Goal: Task Accomplishment & Management: Complete application form

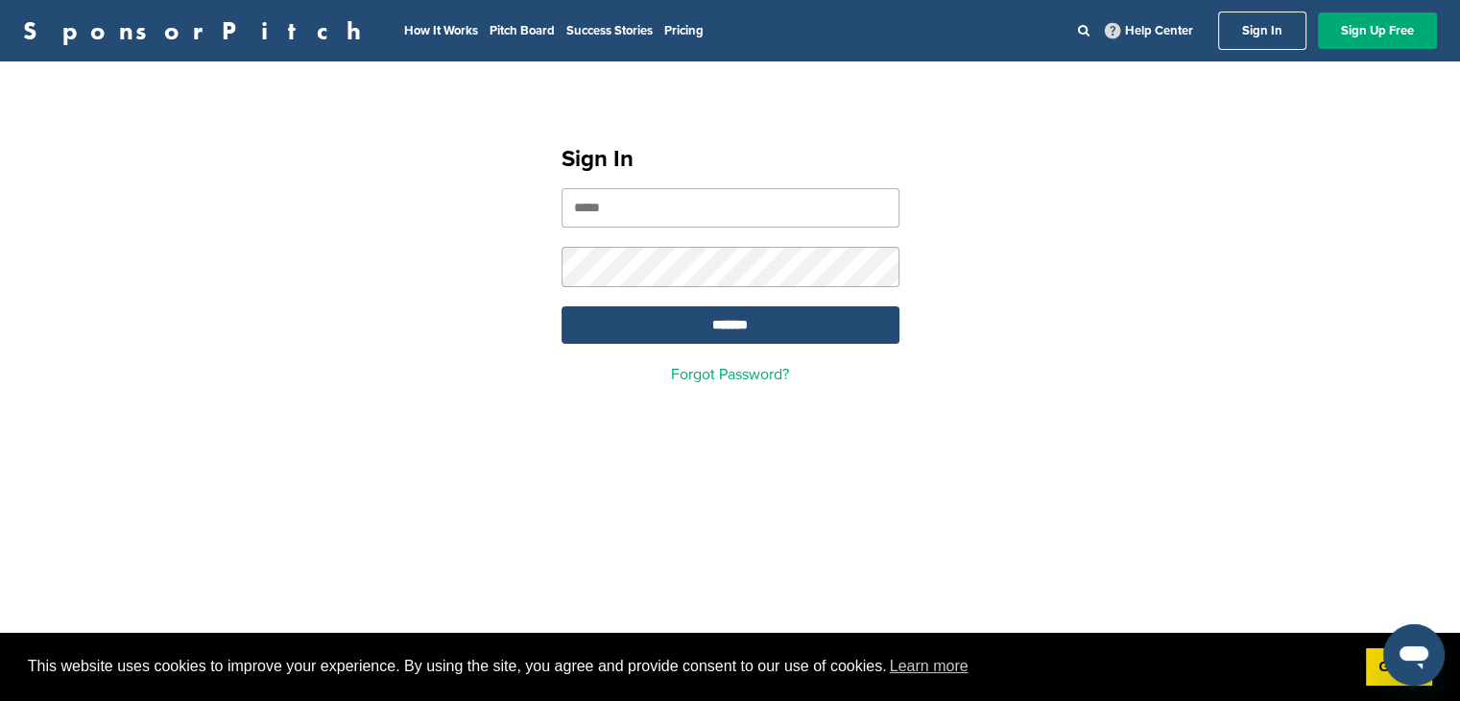
click at [745, 206] on input "email" at bounding box center [731, 207] width 338 height 39
click at [713, 209] on input "email" at bounding box center [731, 207] width 338 height 39
click at [704, 212] on input "email" at bounding box center [731, 207] width 338 height 39
type input "**********"
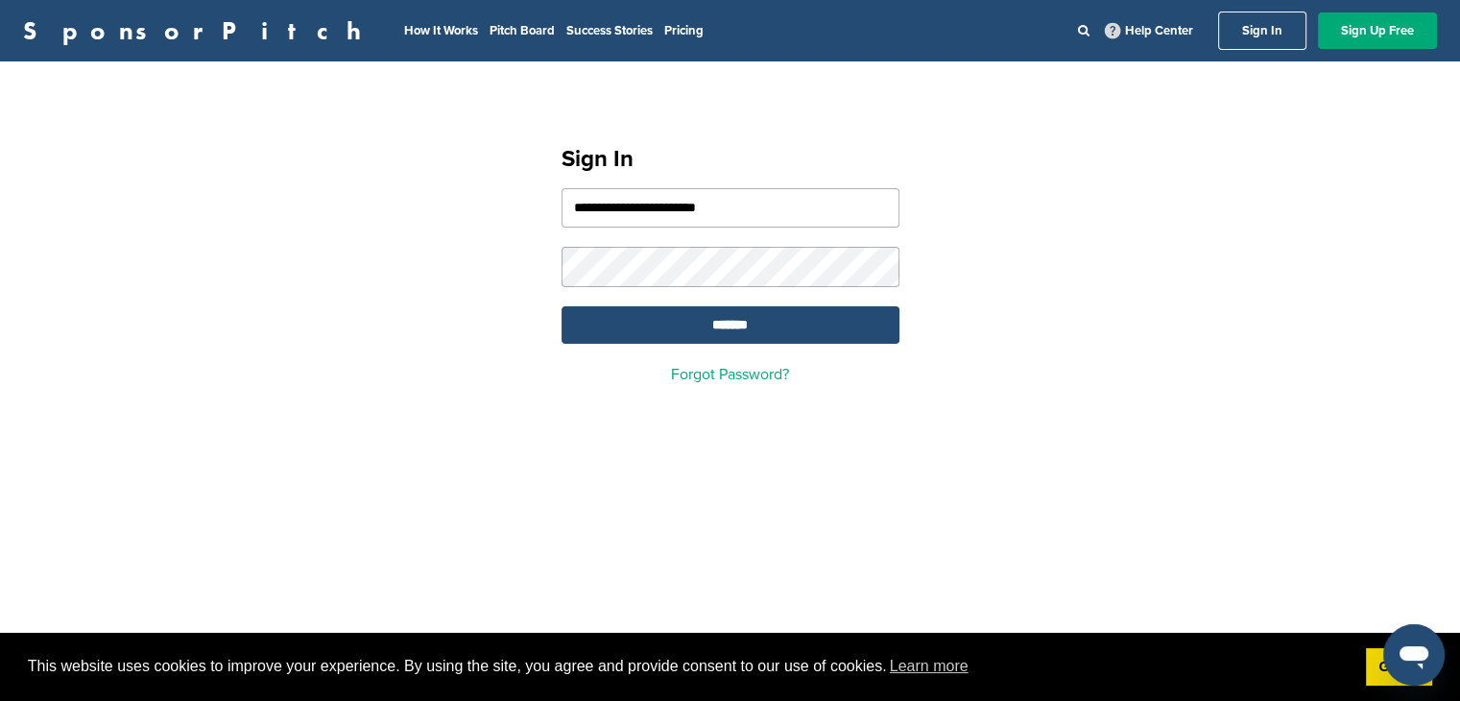
click at [562, 306] on input "*******" at bounding box center [731, 324] width 338 height 37
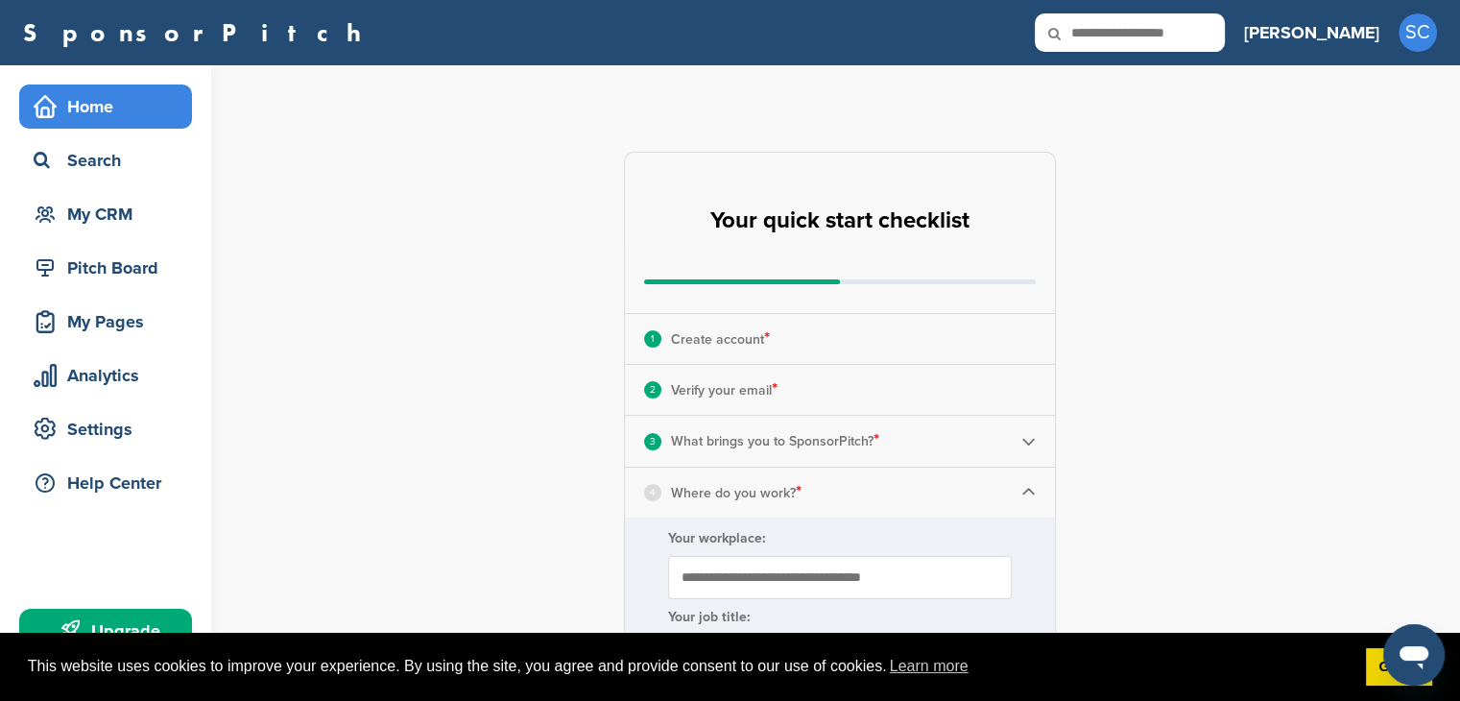
click at [1267, 345] on div "**********" at bounding box center [851, 707] width 1218 height 1284
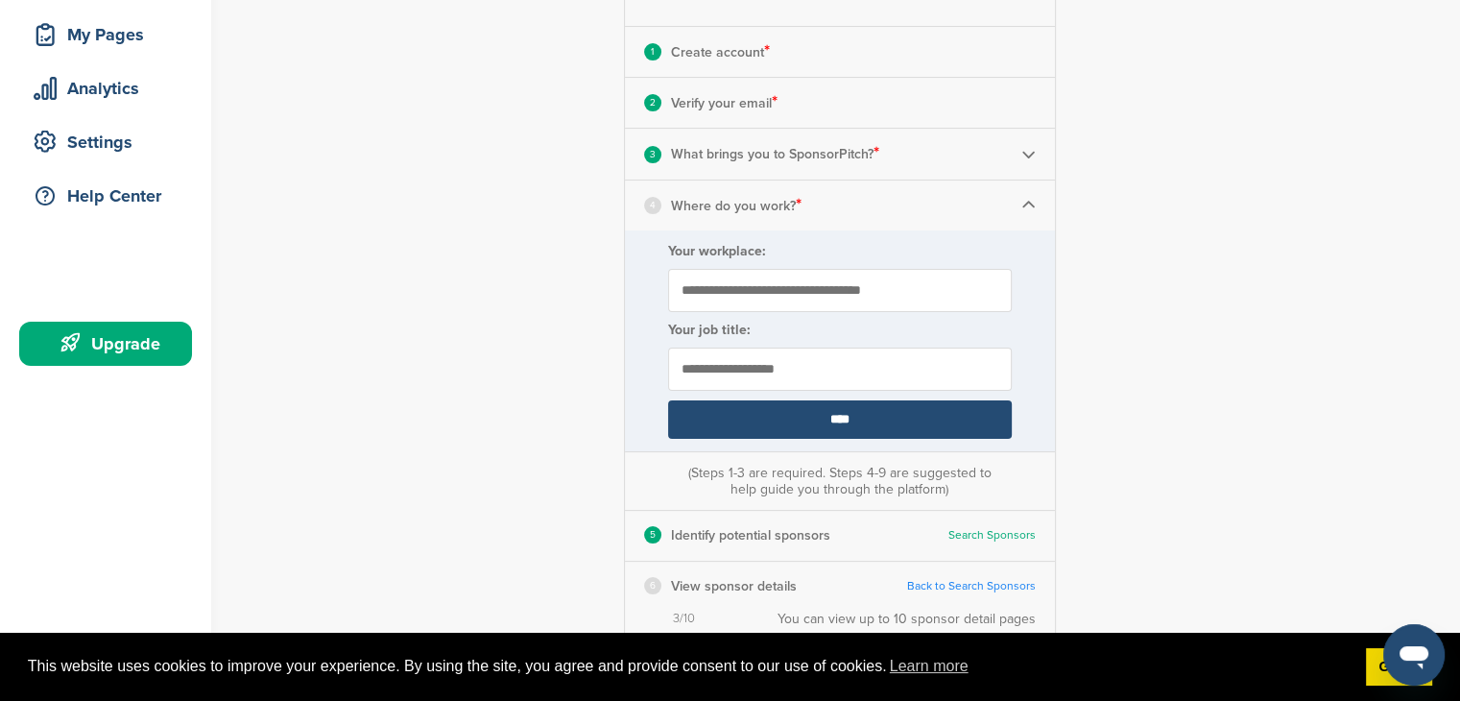
scroll to position [288, 0]
click at [895, 304] on input "Your workplace:" at bounding box center [840, 289] width 344 height 43
type input "**********"
click at [870, 423] on input "****" at bounding box center [840, 418] width 344 height 38
click at [876, 419] on input "****" at bounding box center [840, 418] width 344 height 38
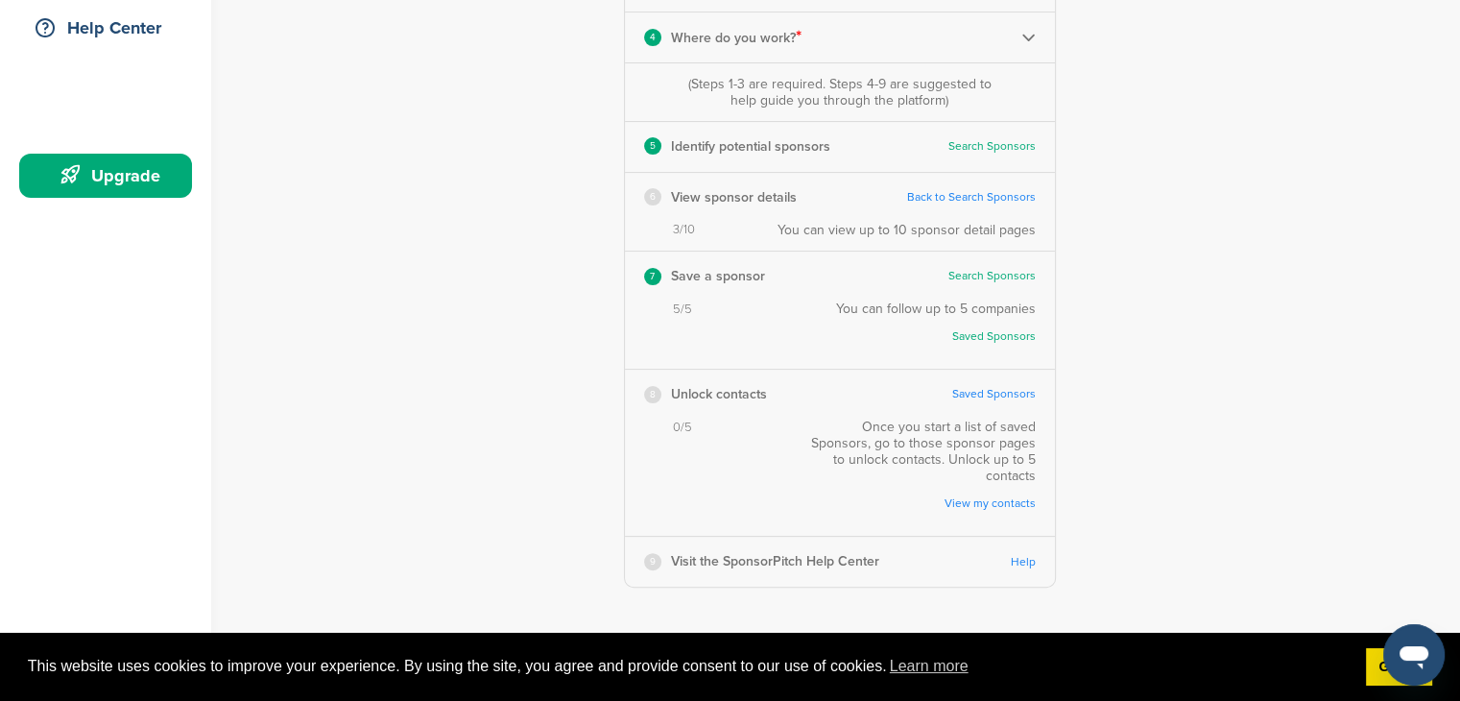
scroll to position [0, 0]
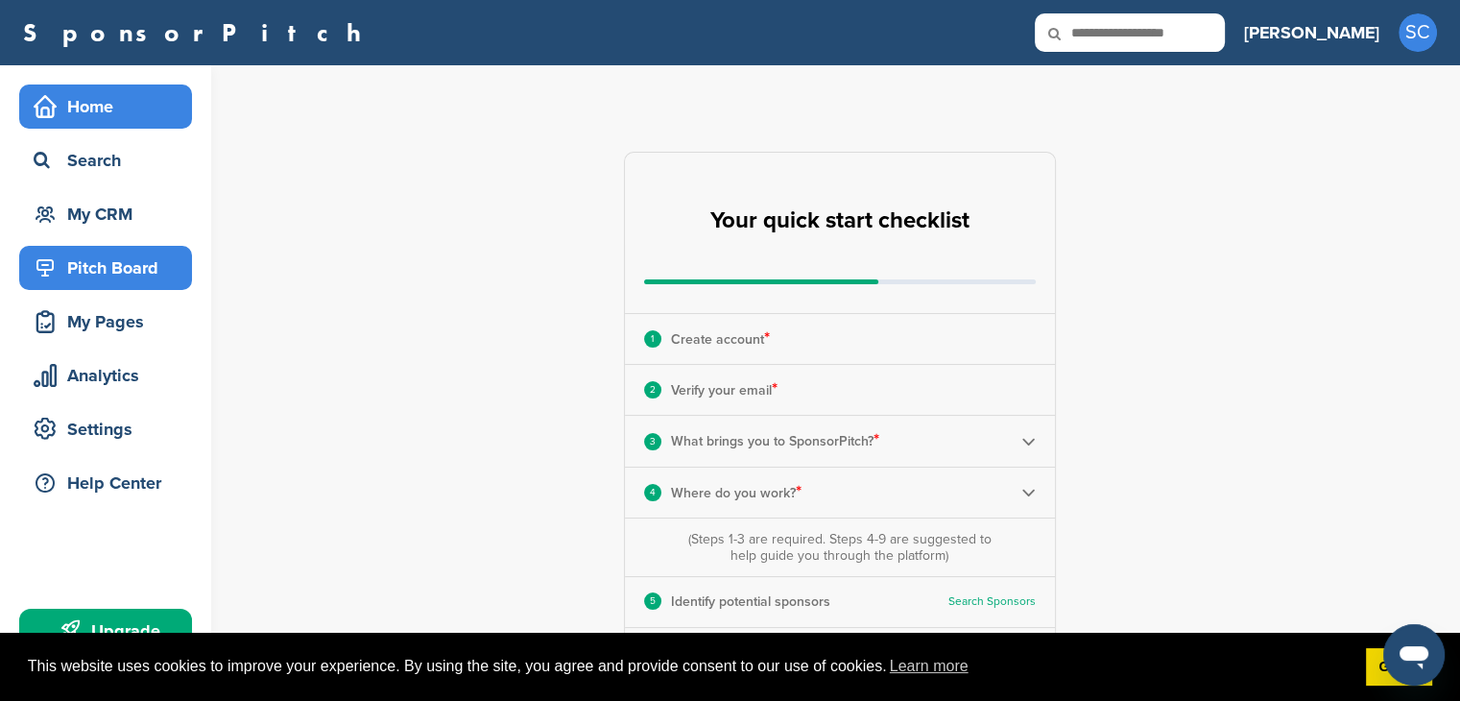
click at [134, 271] on div "Pitch Board" at bounding box center [110, 268] width 163 height 35
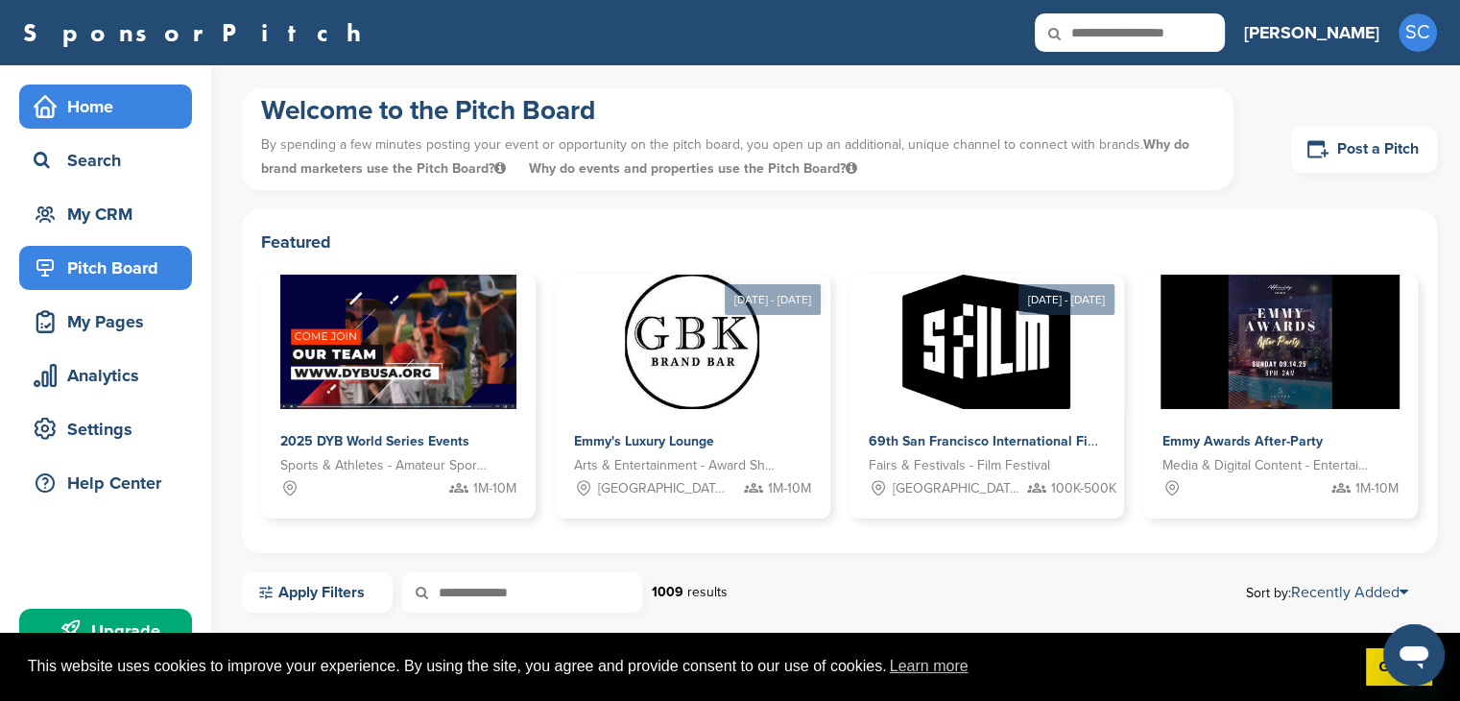
click at [114, 124] on div "Home" at bounding box center [105, 106] width 173 height 44
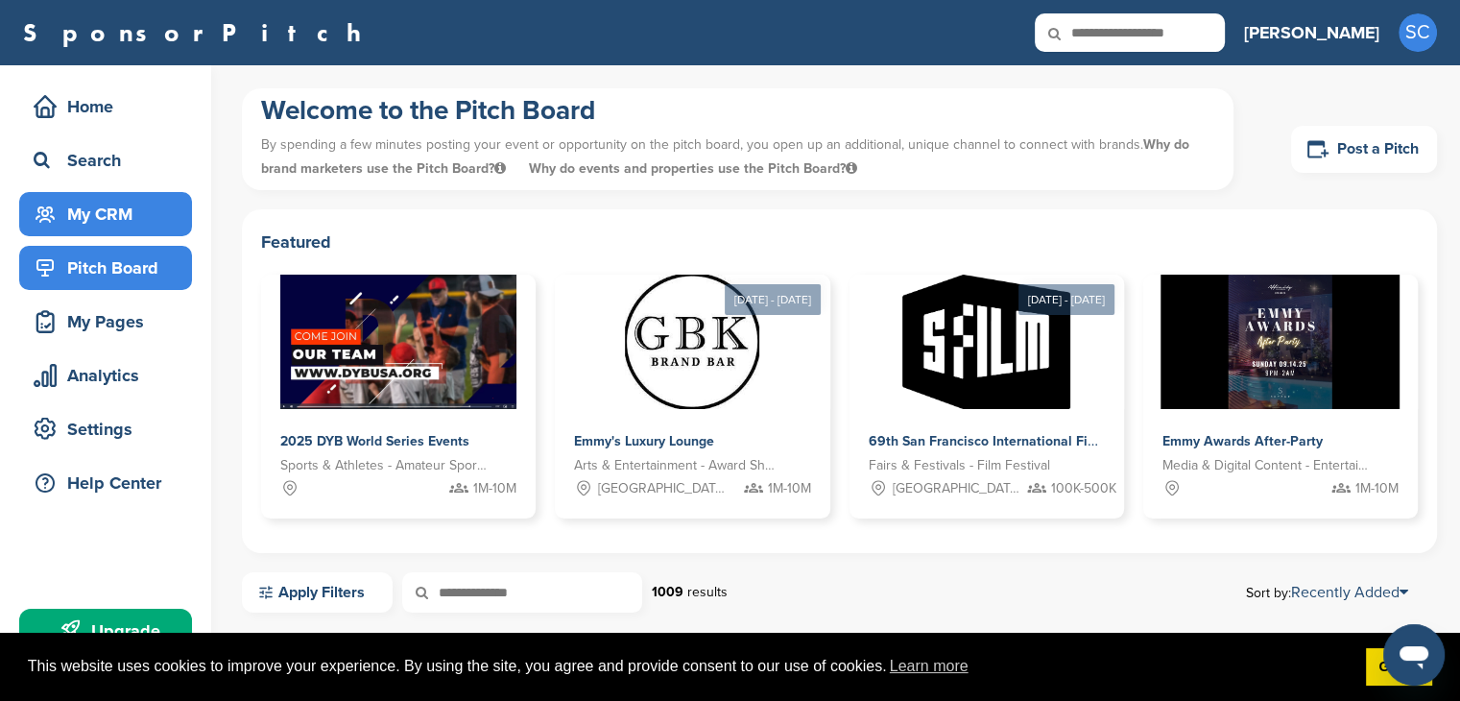
click at [157, 209] on div "My CRM" at bounding box center [110, 214] width 163 height 35
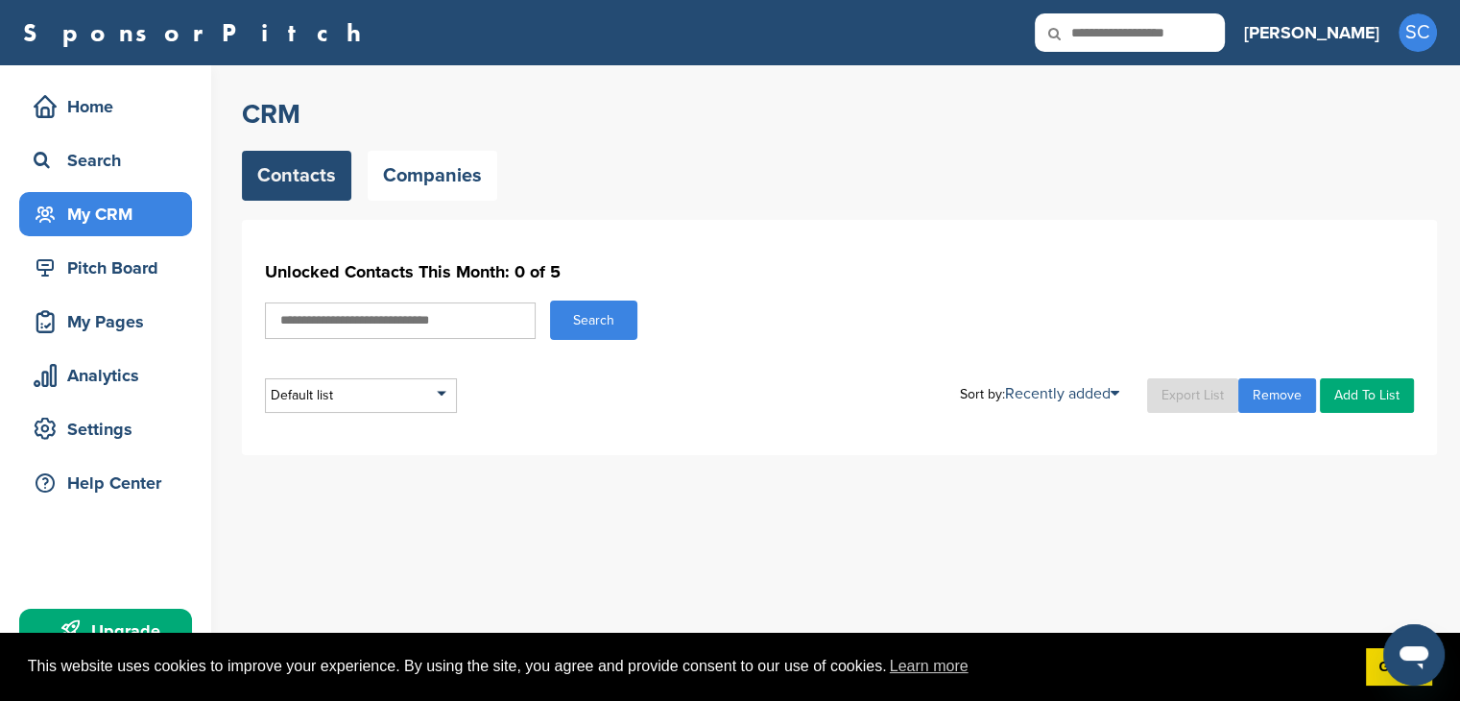
click at [462, 214] on div "CRM Contacts Companies Unlocked Contacts This Month: 0 of 5 Search Default list…" at bounding box center [839, 276] width 1195 height 358
click at [462, 195] on link "Companies" at bounding box center [433, 176] width 130 height 50
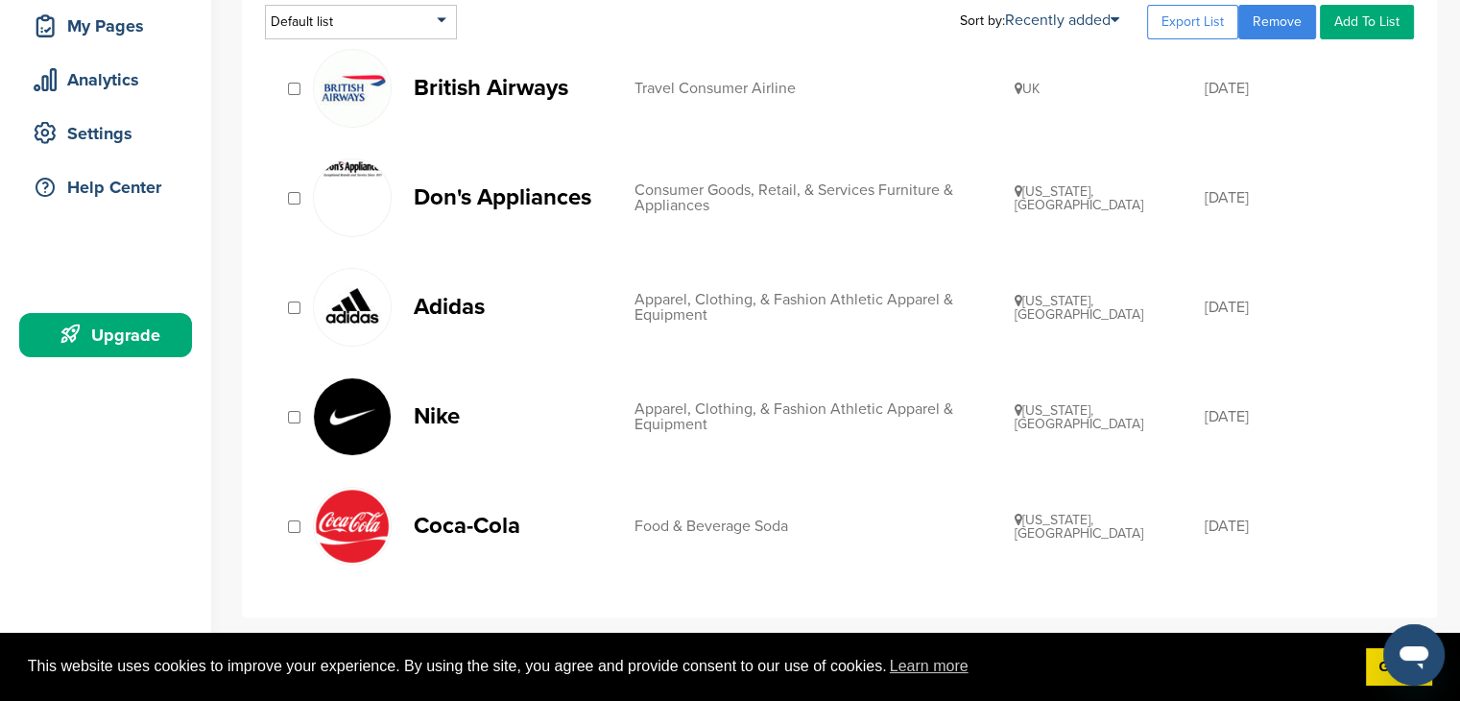
scroll to position [299, 0]
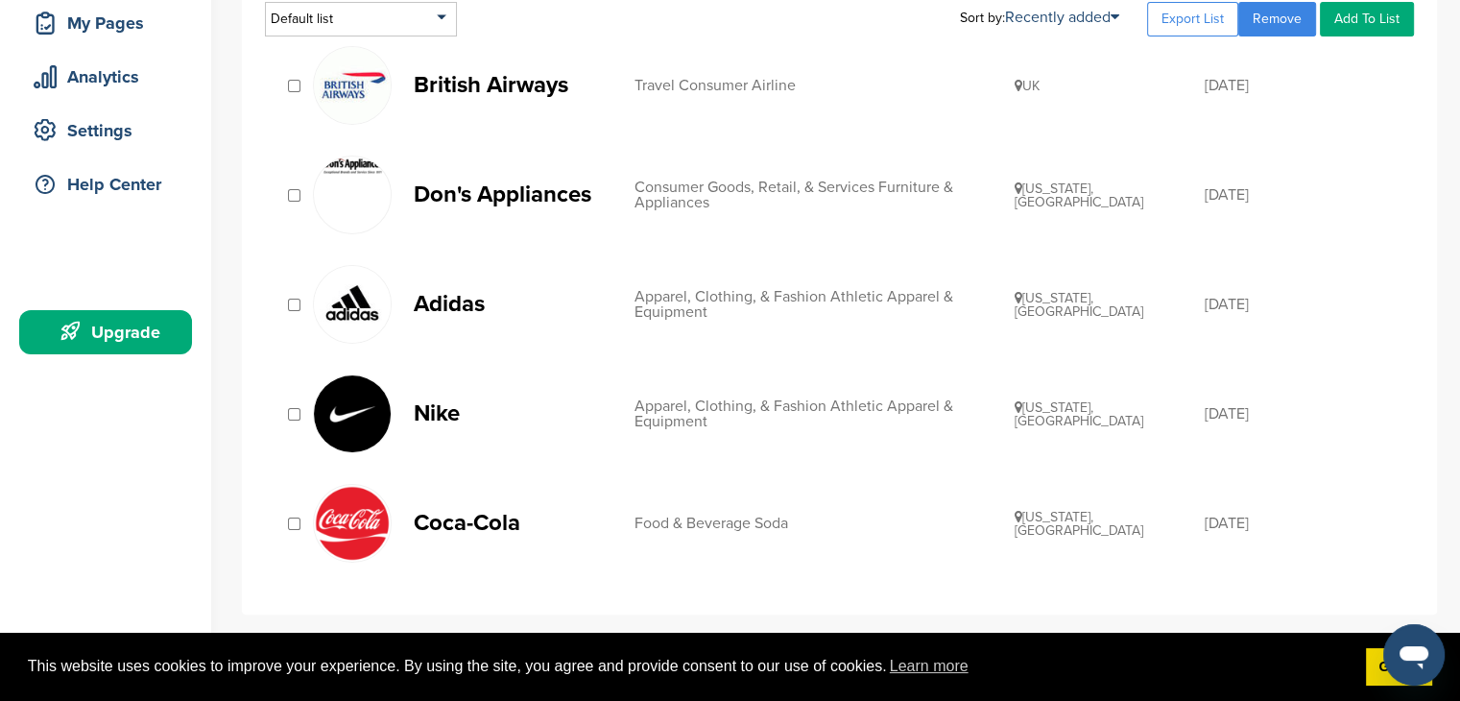
click at [498, 192] on p "Don's Appliances" at bounding box center [515, 194] width 202 height 24
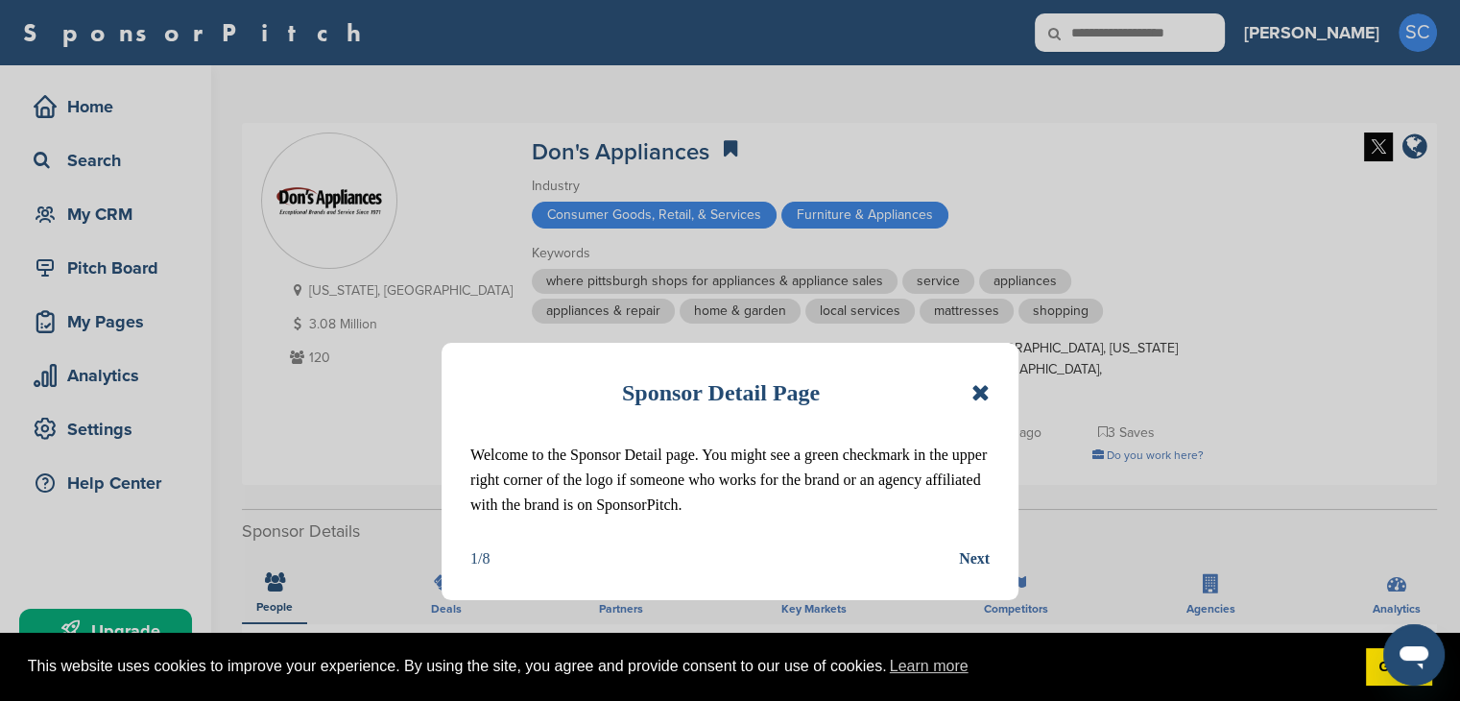
click at [980, 393] on icon at bounding box center [980, 392] width 18 height 23
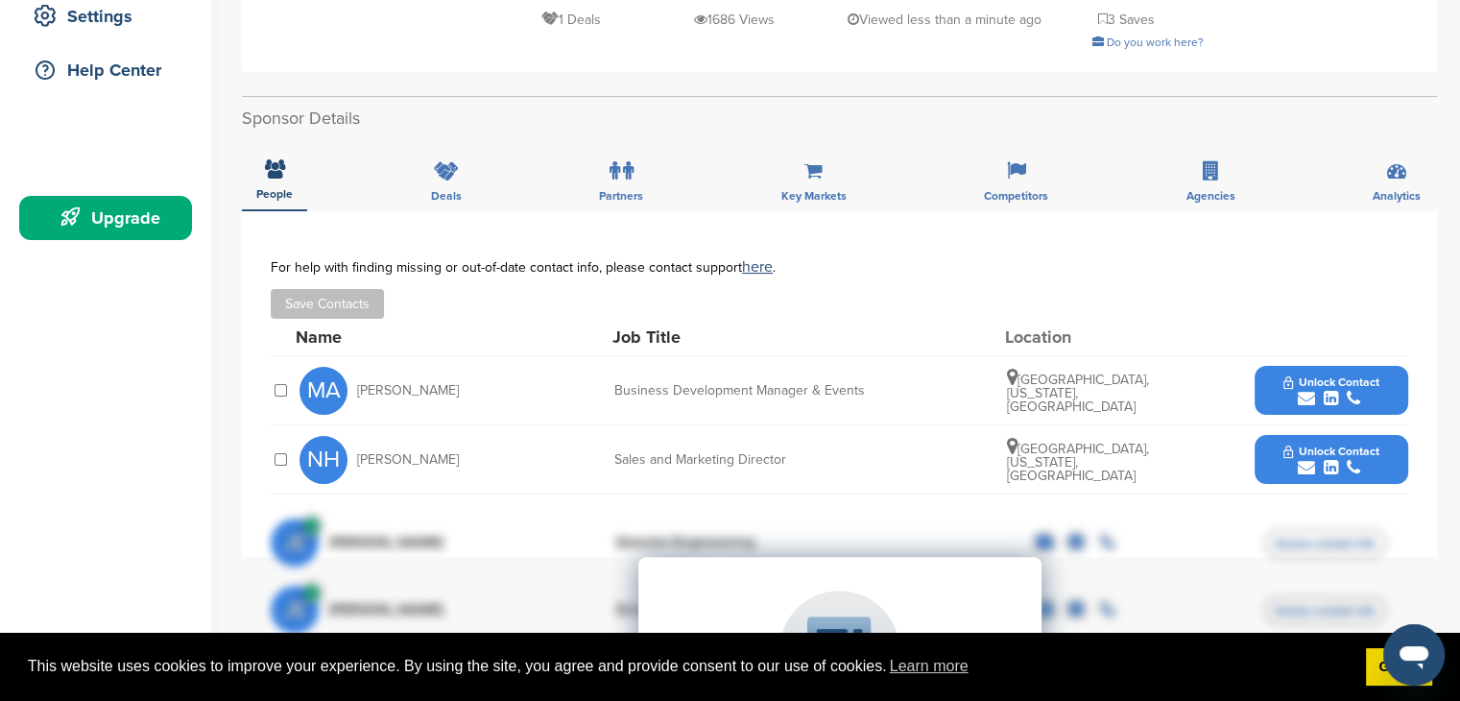
scroll to position [415, 0]
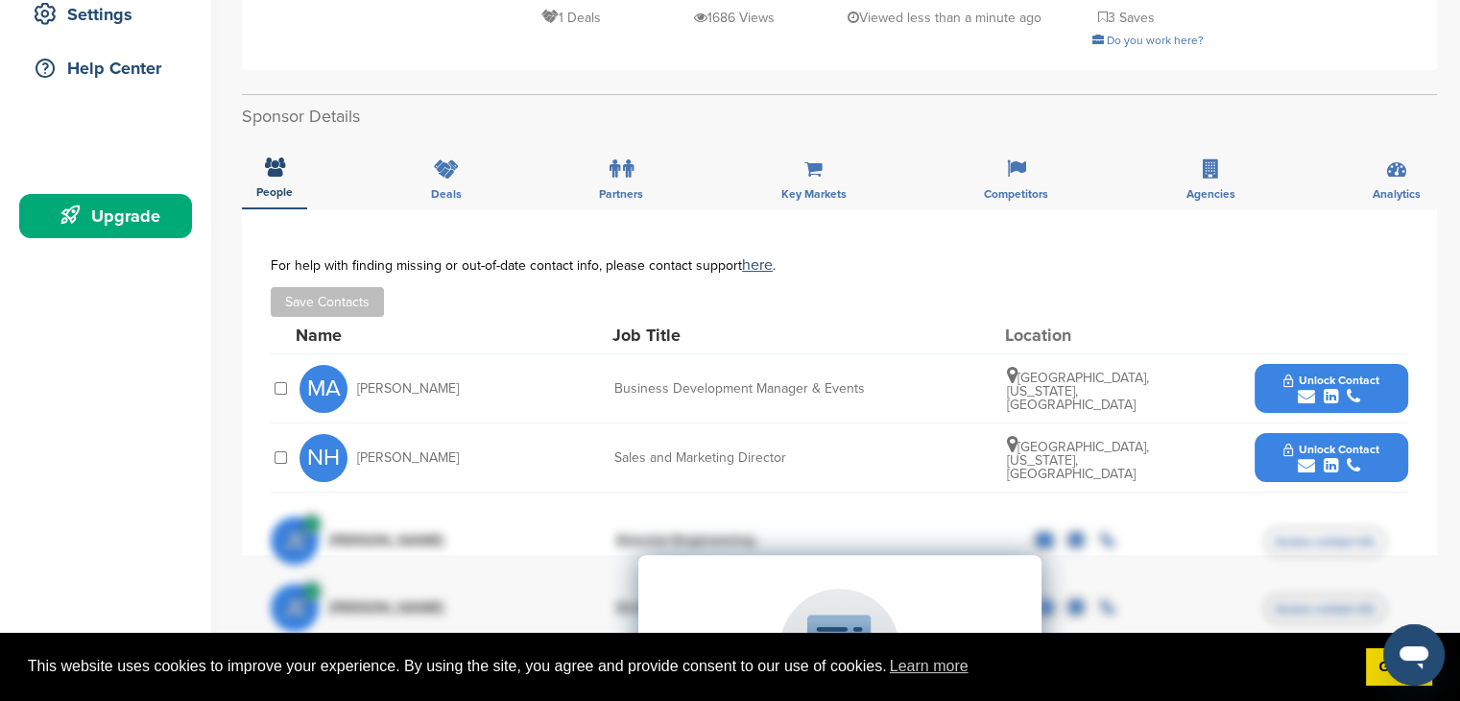
drag, startPoint x: 476, startPoint y: 438, endPoint x: 354, endPoint y: 433, distance: 122.0
click at [354, 434] on div "NH Nick Hillebrand" at bounding box center [404, 458] width 211 height 48
copy span "Nick Hillebrand"
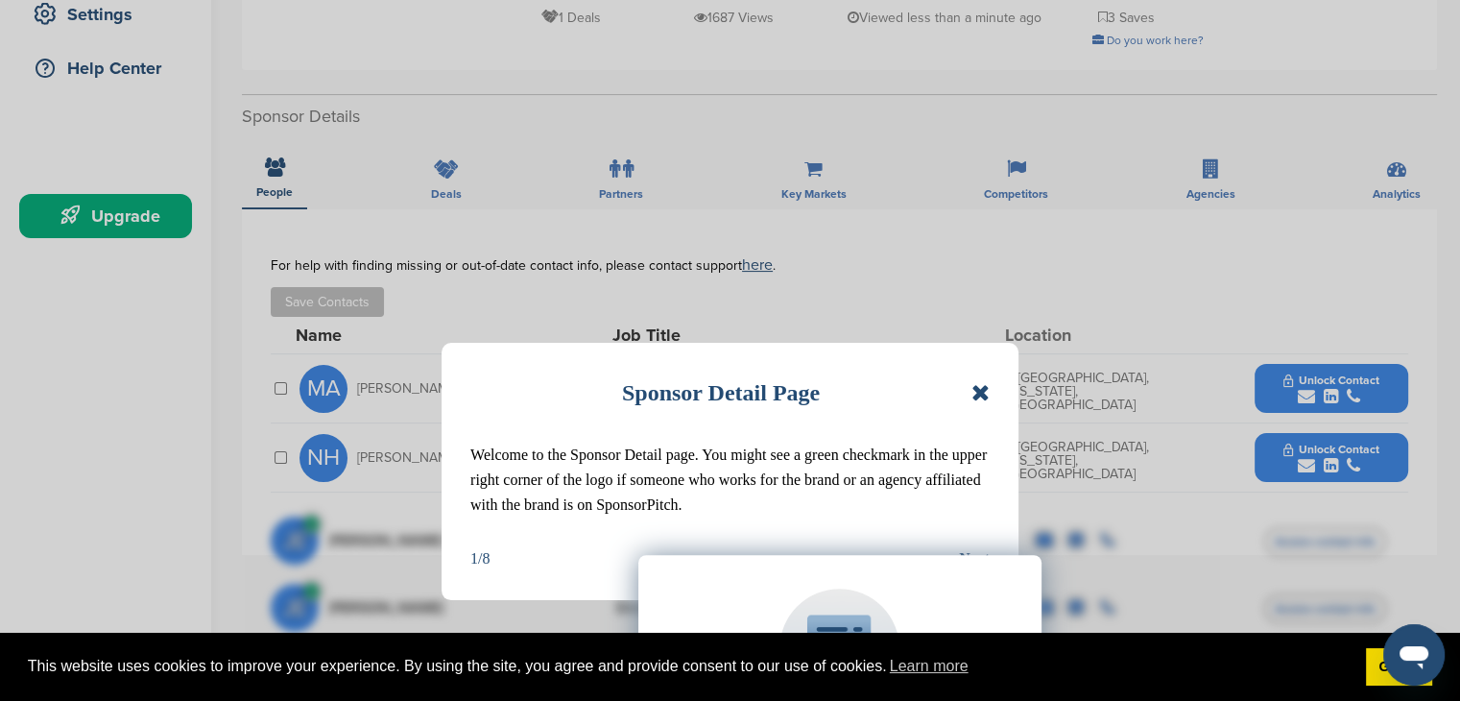
click at [978, 391] on icon at bounding box center [980, 392] width 18 height 23
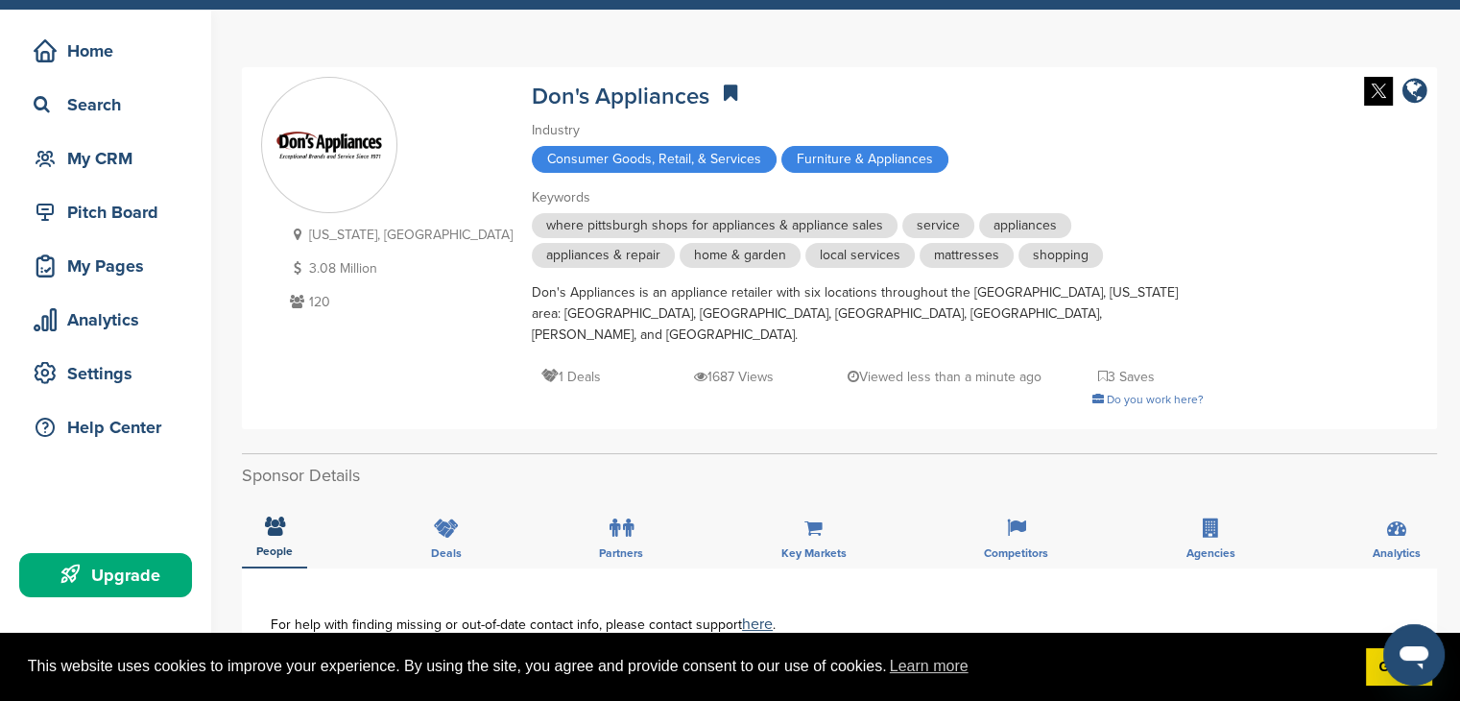
scroll to position [57, 0]
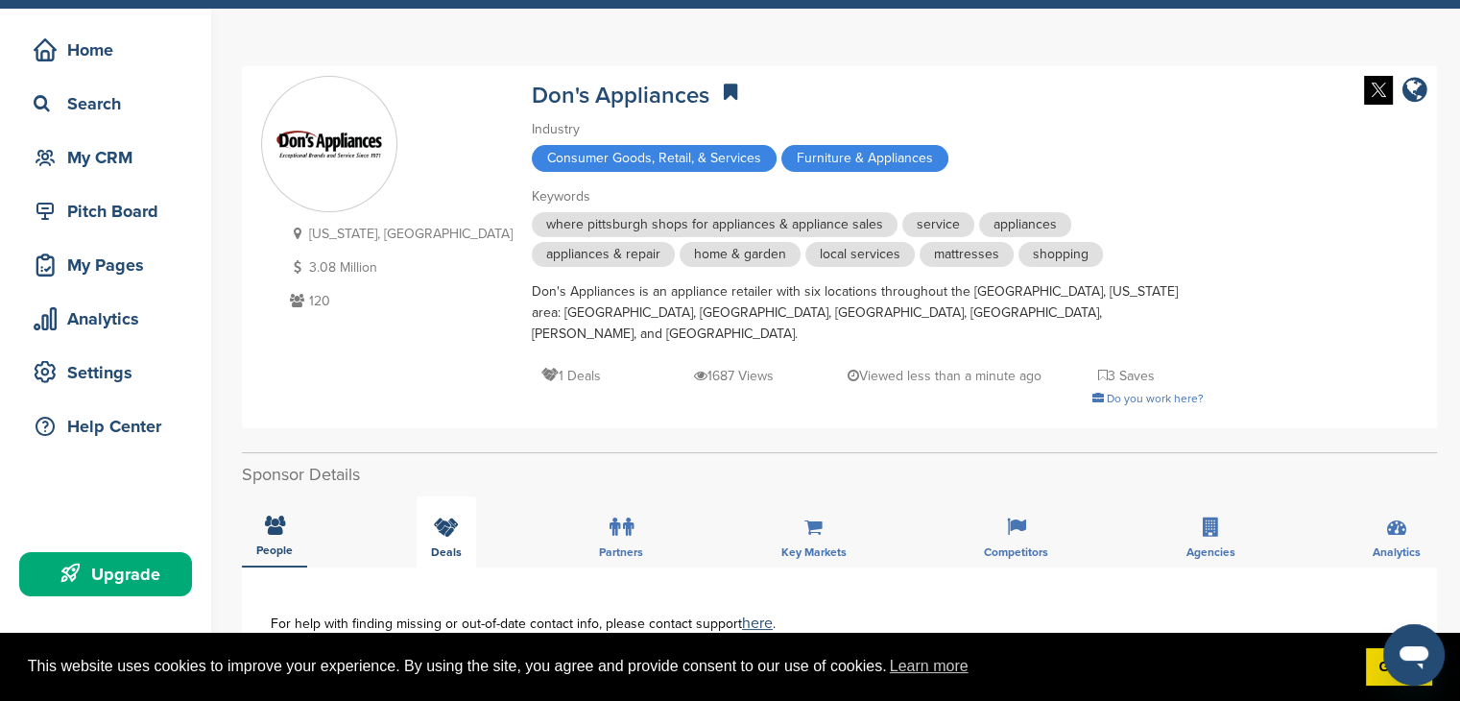
click at [462, 496] on div "Deals" at bounding box center [447, 531] width 60 height 71
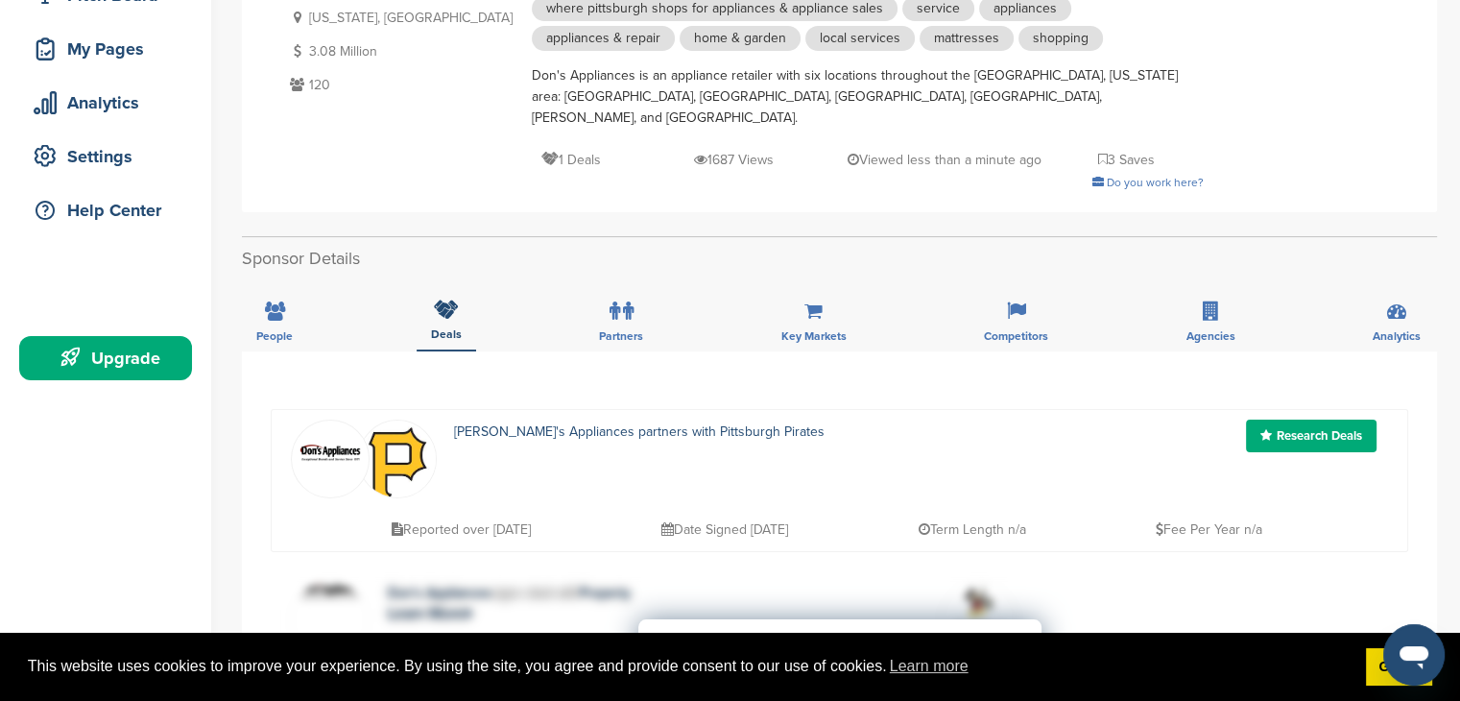
scroll to position [273, 0]
click at [614, 301] on icon at bounding box center [615, 310] width 11 height 19
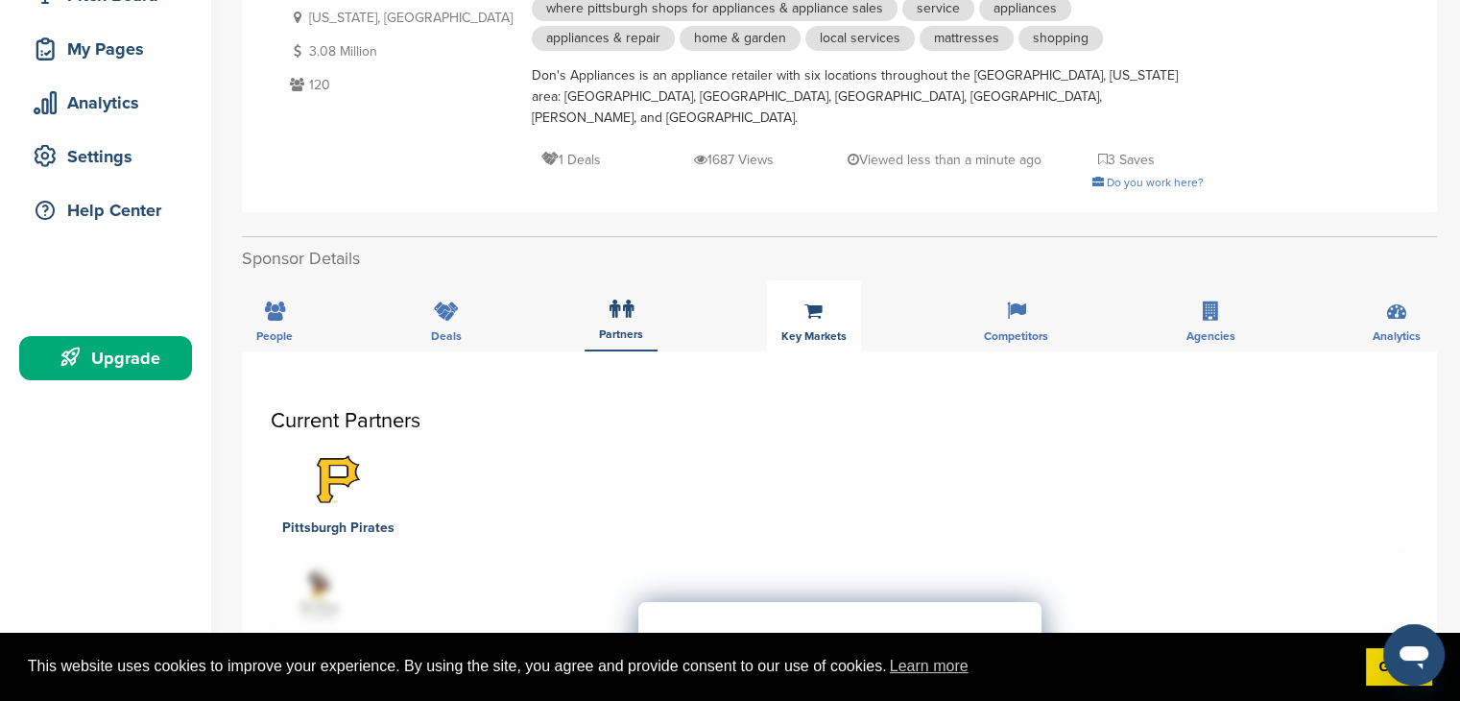
click at [795, 299] on div "Key Markets" at bounding box center [814, 315] width 94 height 71
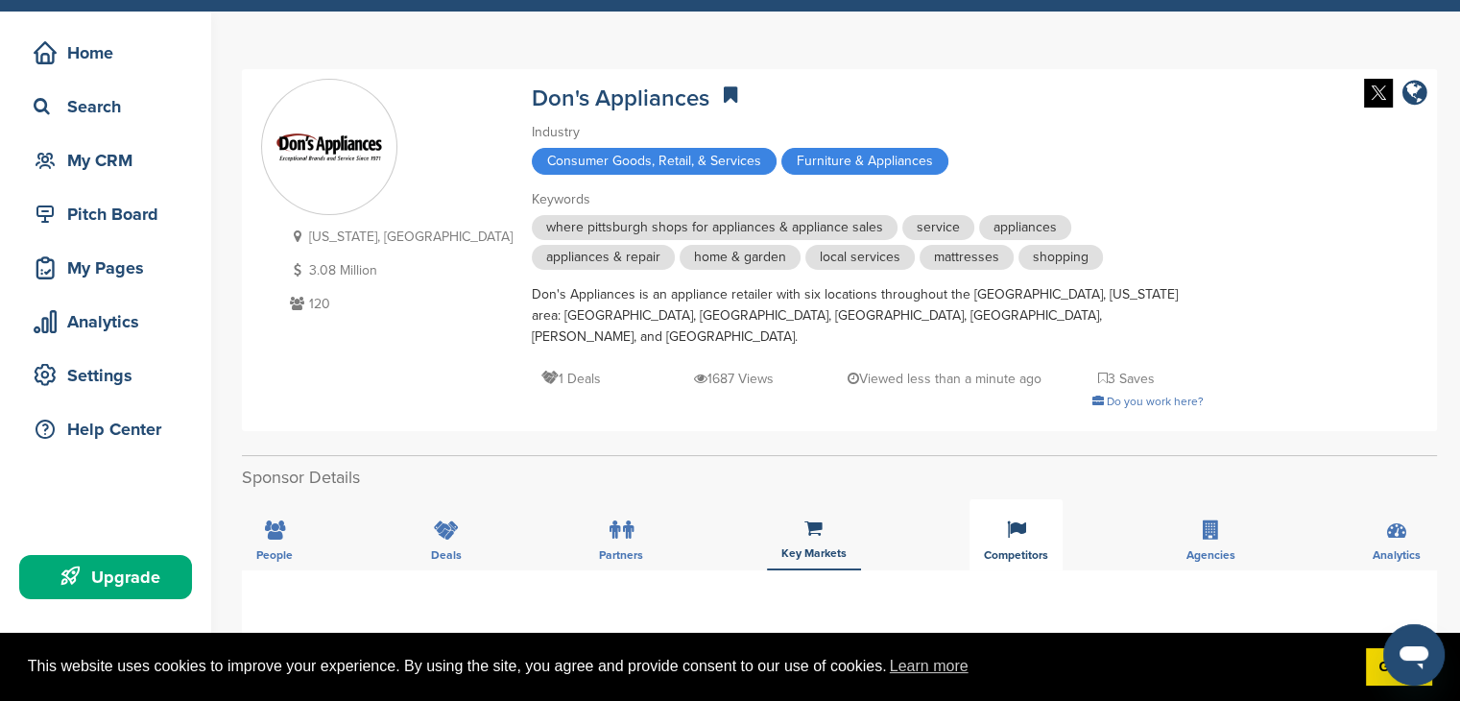
scroll to position [184, 0]
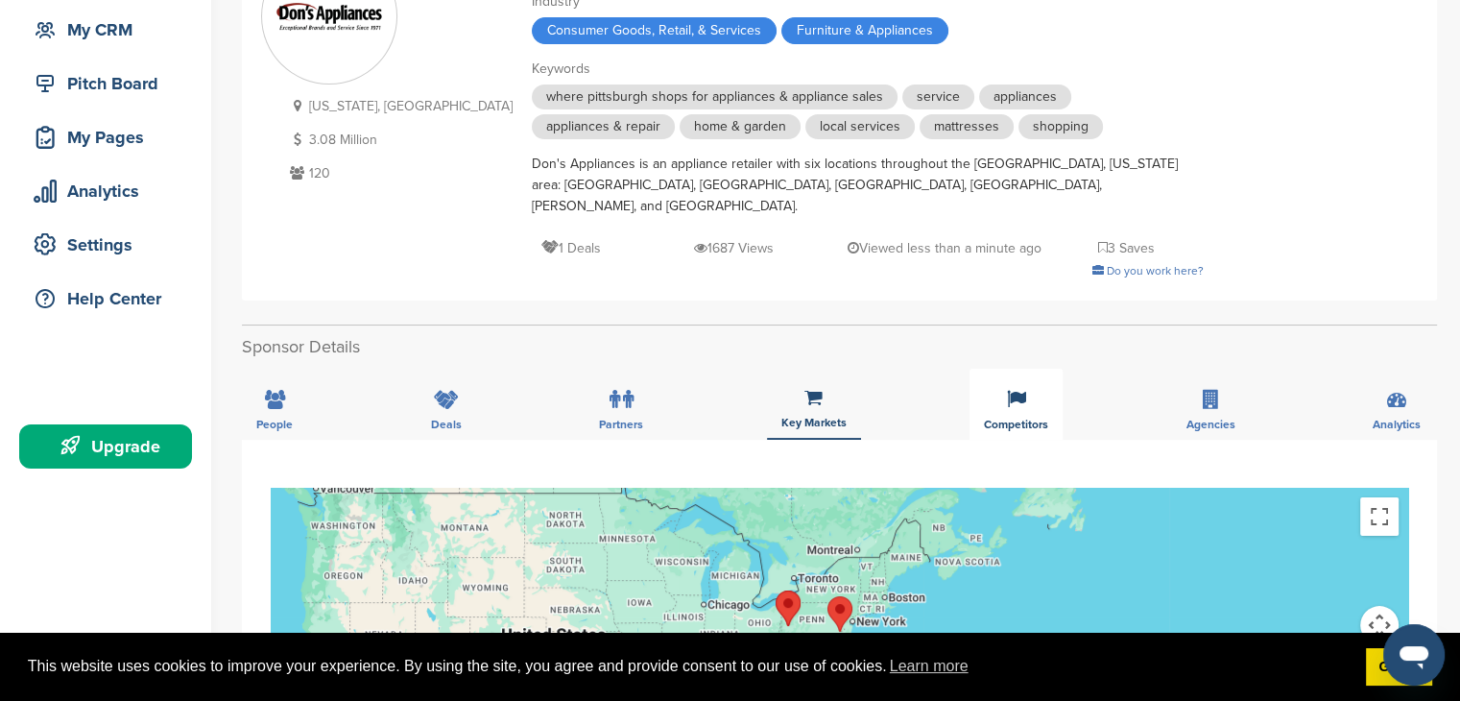
click at [1018, 369] on div "Competitors" at bounding box center [1016, 404] width 93 height 71
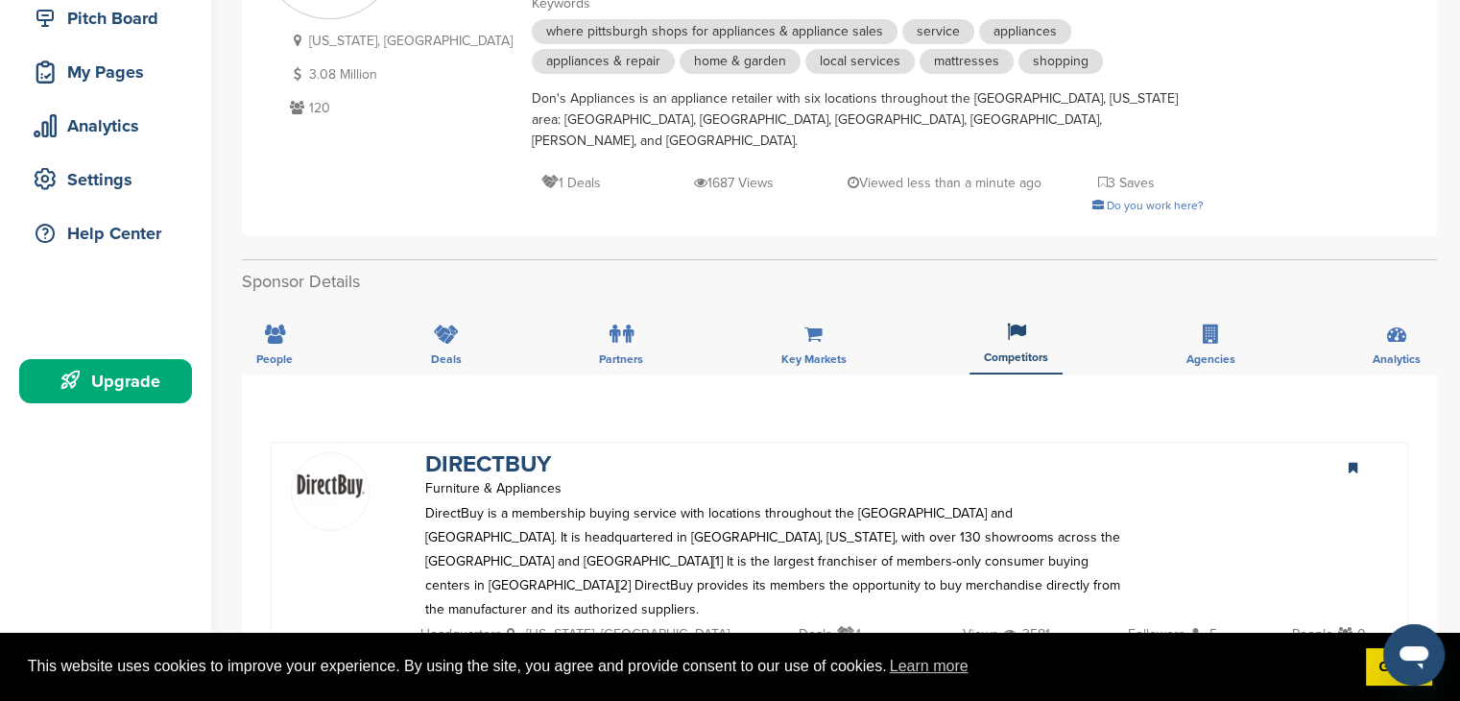
scroll to position [250, 0]
click at [1429, 316] on div "Analytics" at bounding box center [1396, 338] width 77 height 71
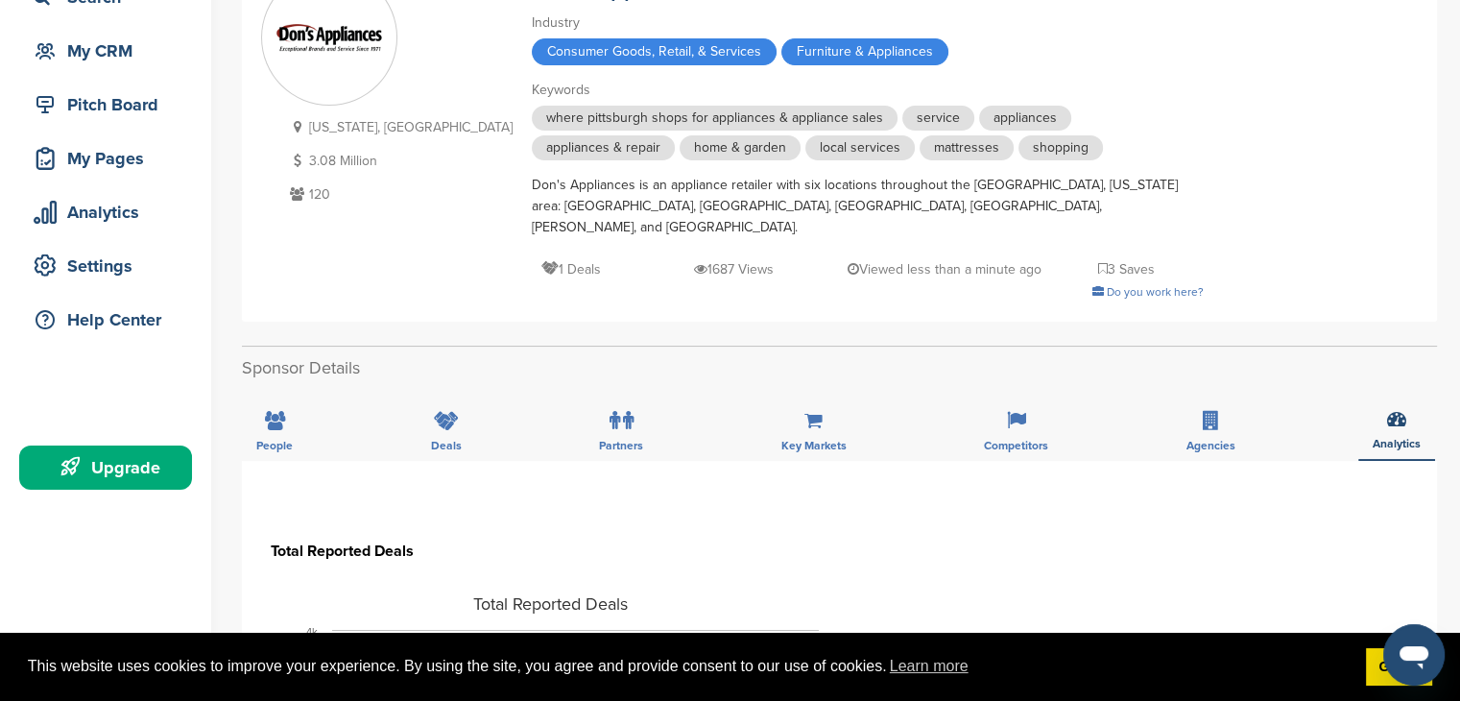
scroll to position [0, 0]
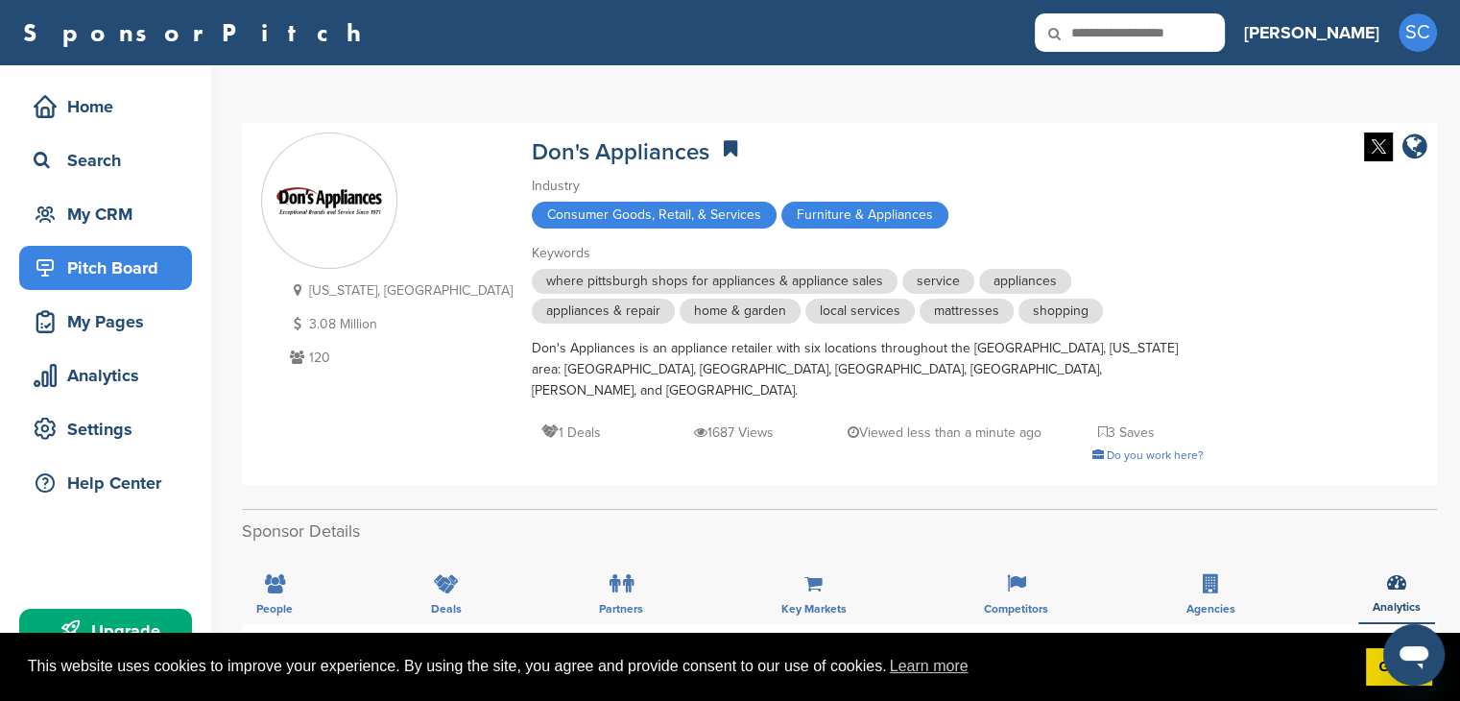
click at [138, 260] on div "Pitch Board" at bounding box center [110, 268] width 163 height 35
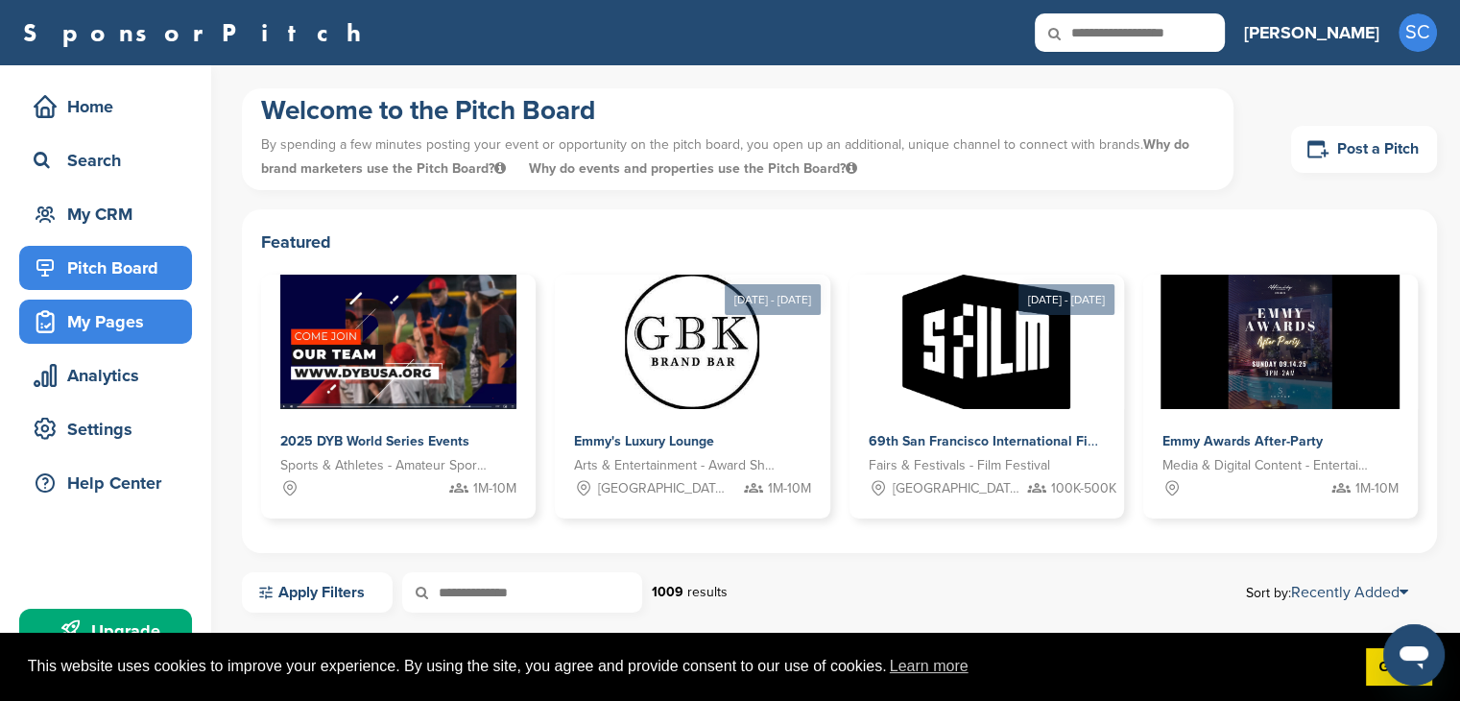
click at [136, 320] on div "My Pages" at bounding box center [110, 321] width 163 height 35
